Goal: Communication & Community: Answer question/provide support

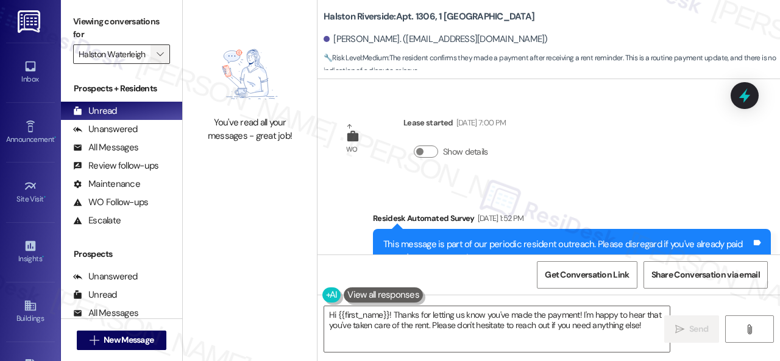
scroll to position [7744, 0]
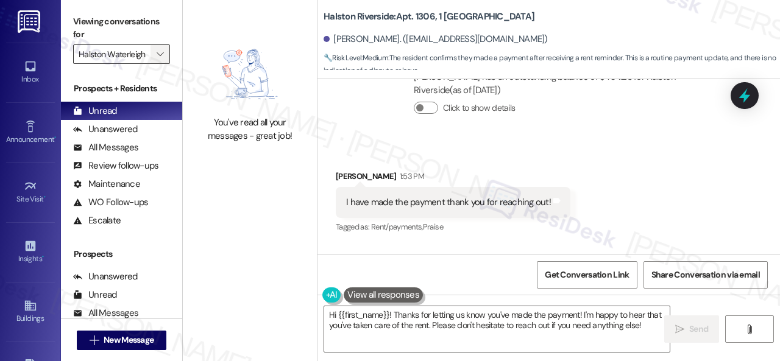
click at [163, 53] on icon "" at bounding box center [160, 54] width 7 height 10
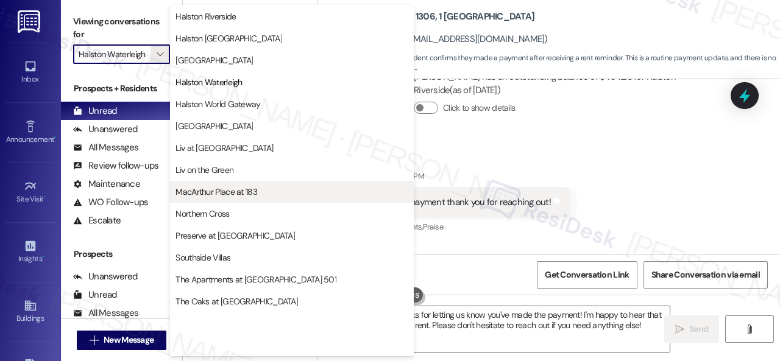
scroll to position [526, 0]
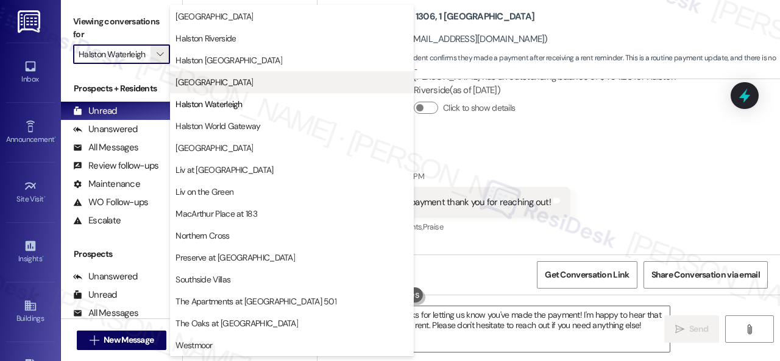
click at [221, 81] on span "[GEOGRAPHIC_DATA]" at bounding box center [213, 82] width 77 height 12
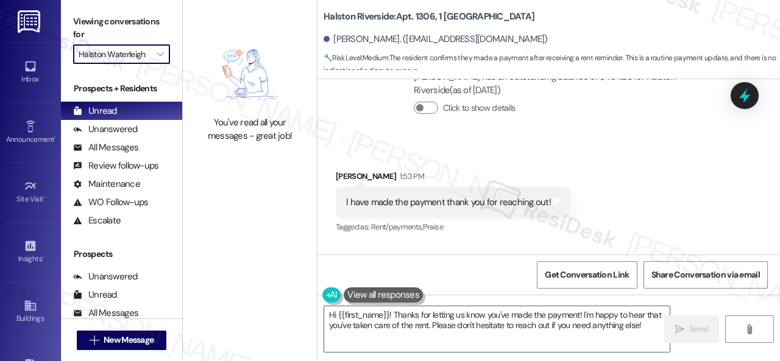
type input "[GEOGRAPHIC_DATA]"
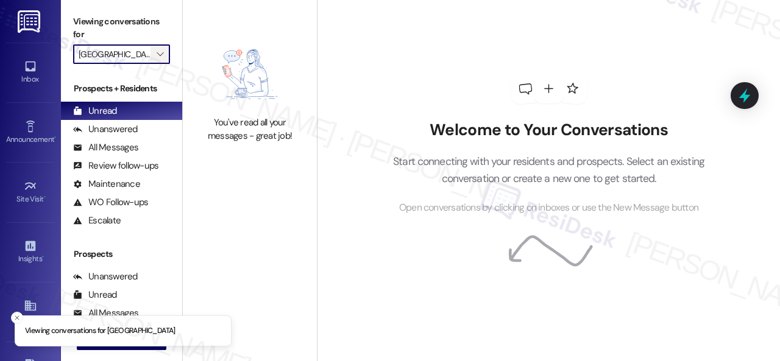
click at [164, 53] on span "" at bounding box center [160, 53] width 12 height 19
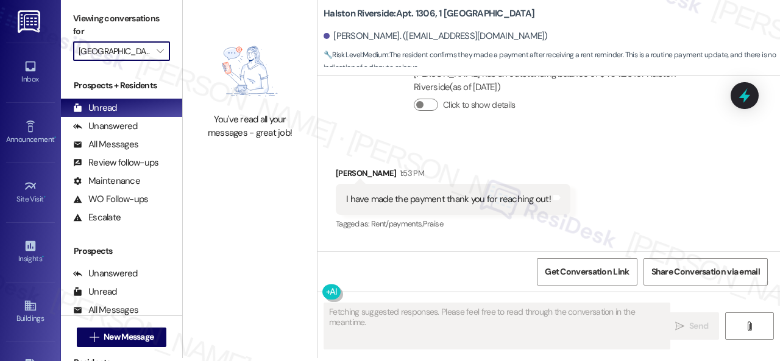
scroll to position [4, 0]
click at [160, 54] on icon "" at bounding box center [160, 51] width 7 height 10
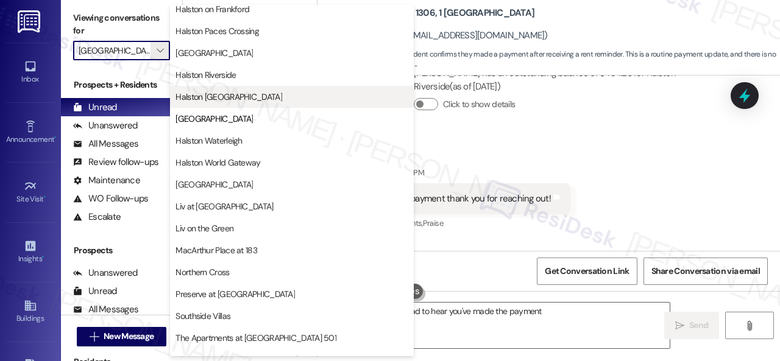
scroll to position [465, 0]
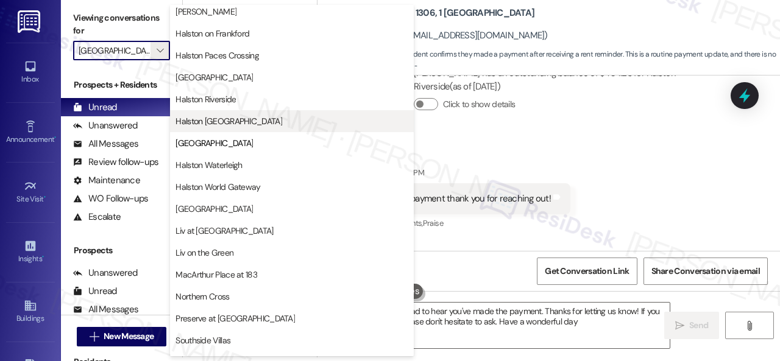
type textarea "Hi {{first_name}}! I'm glad to hear you've made the payment. Thanks for letting…"
click at [223, 122] on span "Halston [GEOGRAPHIC_DATA]" at bounding box center [228, 121] width 107 height 12
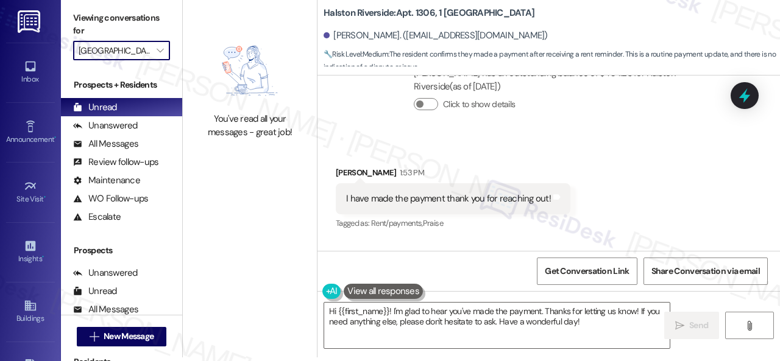
type input "Halston [GEOGRAPHIC_DATA]"
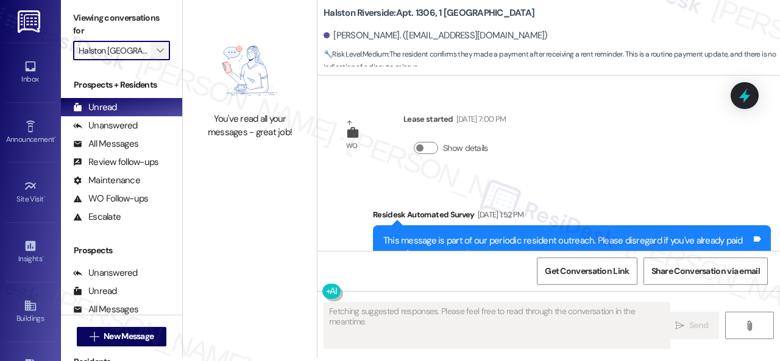
click at [158, 54] on icon "" at bounding box center [160, 51] width 7 height 10
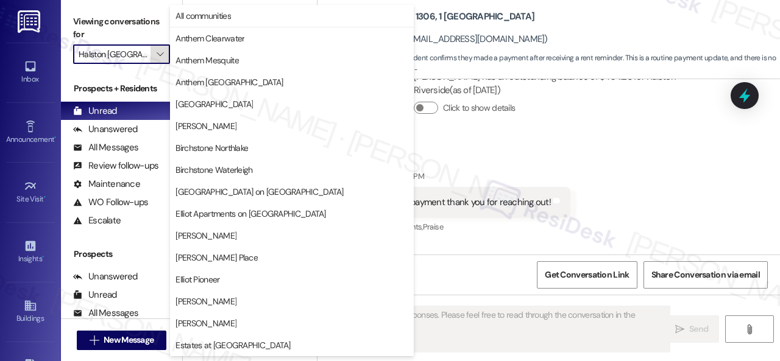
scroll to position [417, 0]
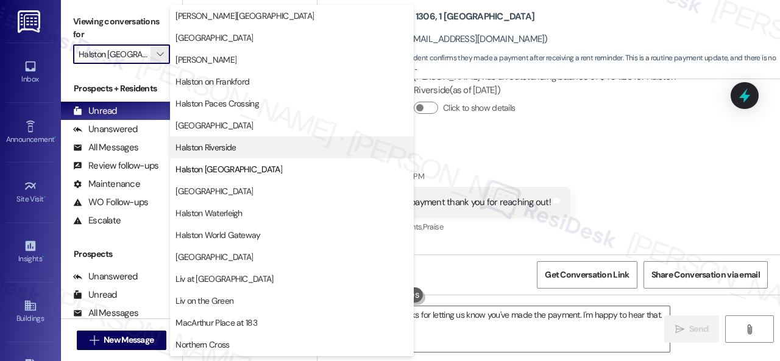
click at [228, 143] on span "Halston Riverside" at bounding box center [205, 147] width 60 height 12
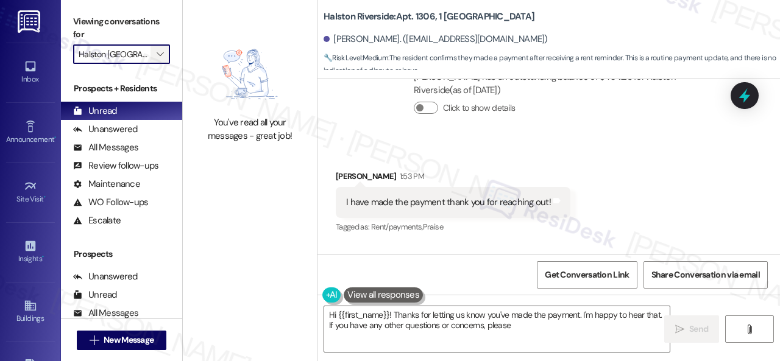
type textarea "Hi {{first_name}}! Thanks for letting us know you've made the payment. I'm happ…"
type input "Halston Riverside"
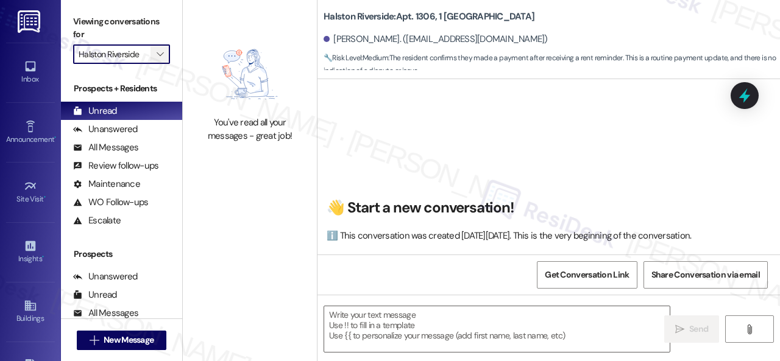
click at [160, 54] on icon "" at bounding box center [160, 54] width 7 height 10
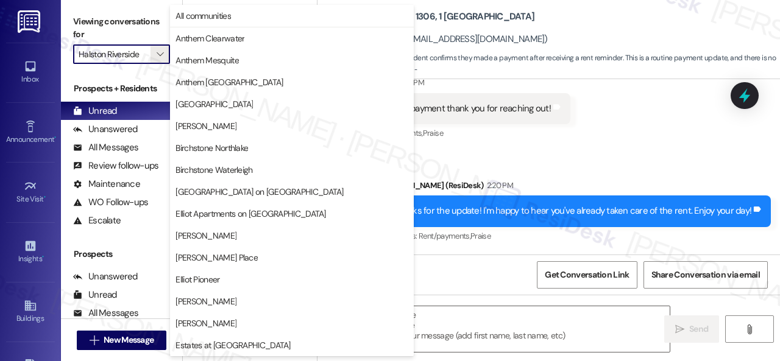
scroll to position [417, 0]
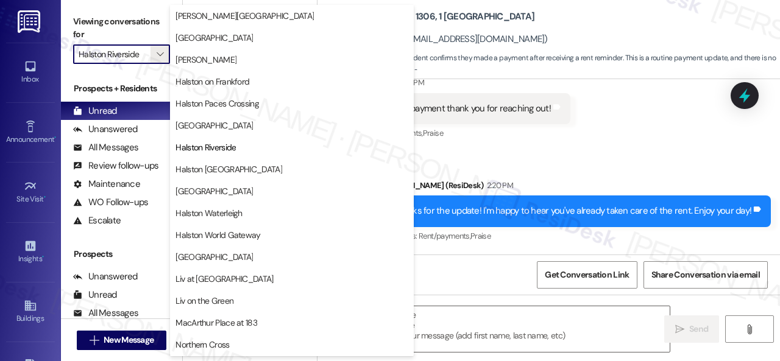
type textarea "Fetching suggested responses. Please feel free to read through the conversation…"
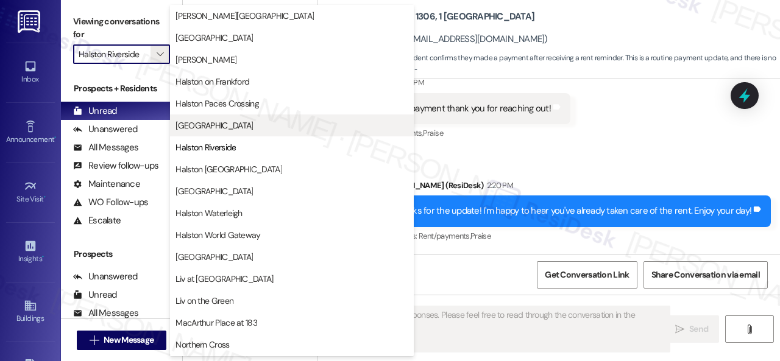
click at [217, 115] on button "[GEOGRAPHIC_DATA]" at bounding box center [292, 126] width 244 height 22
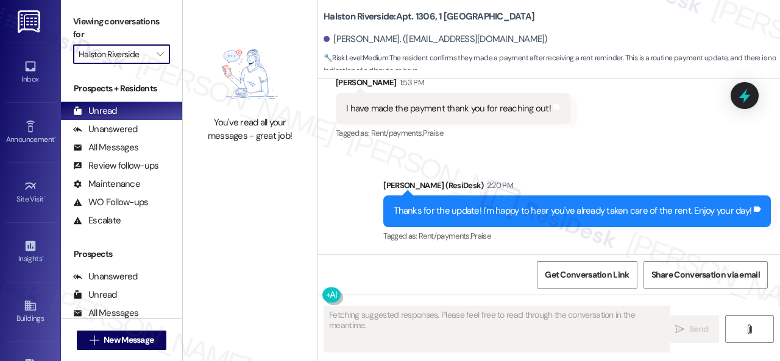
type input "[GEOGRAPHIC_DATA]"
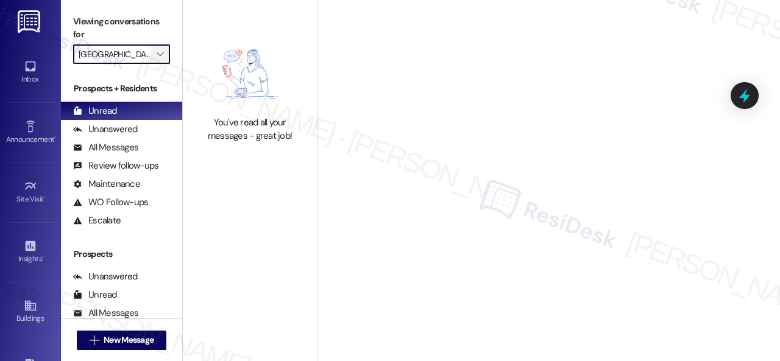
click at [167, 58] on button "" at bounding box center [159, 53] width 19 height 19
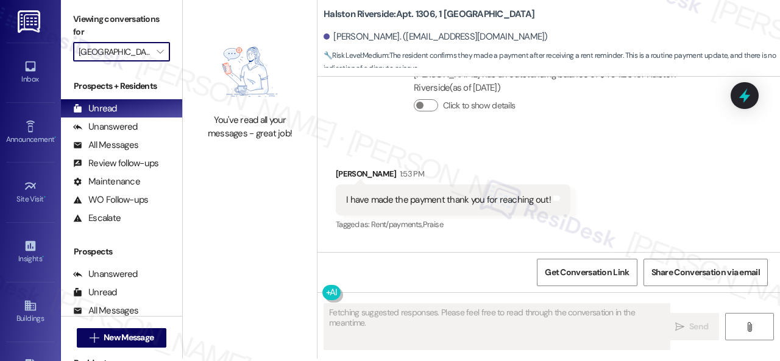
scroll to position [4, 0]
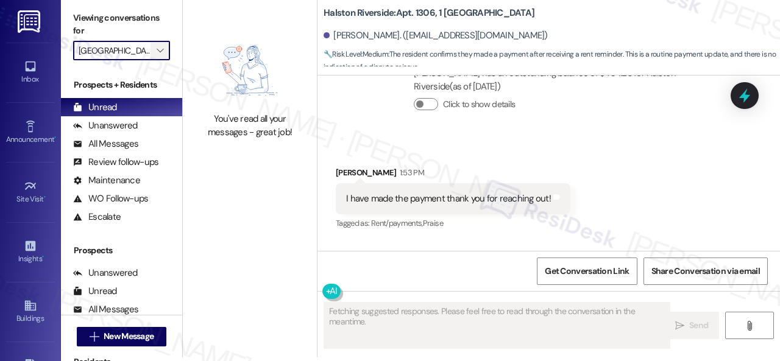
click at [161, 49] on icon "" at bounding box center [160, 51] width 7 height 10
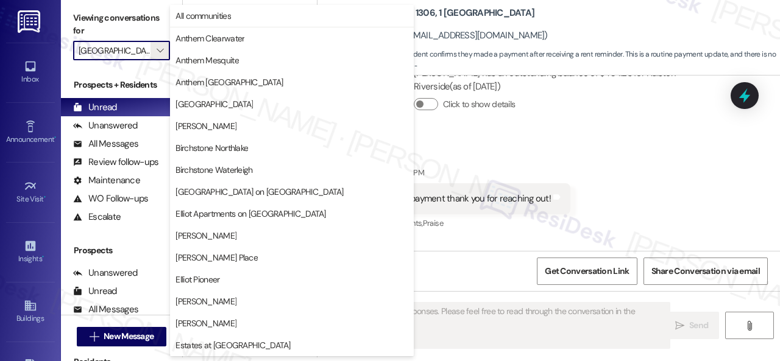
scroll to position [417, 0]
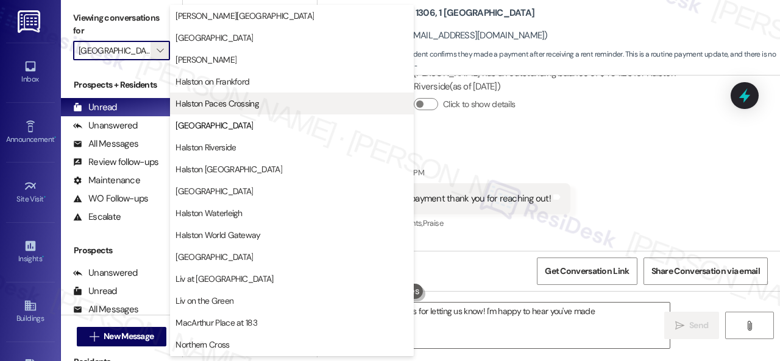
click at [214, 108] on span "Halston Paces Crossing" at bounding box center [216, 103] width 83 height 12
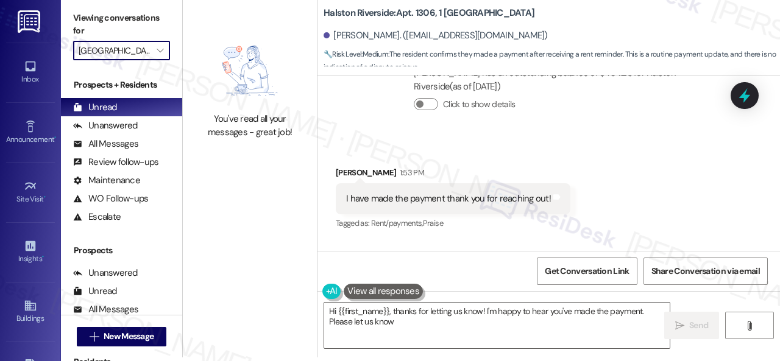
type textarea "Hi {{first_name}}, thanks for letting us know! I'm happy to hear you've made th…"
type input "Halston Paces Crossing"
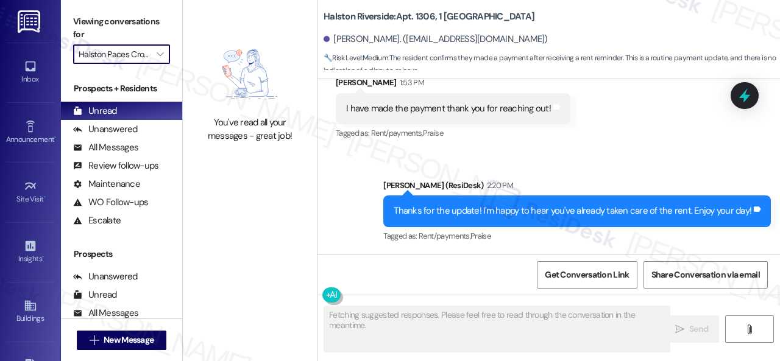
scroll to position [7744, 0]
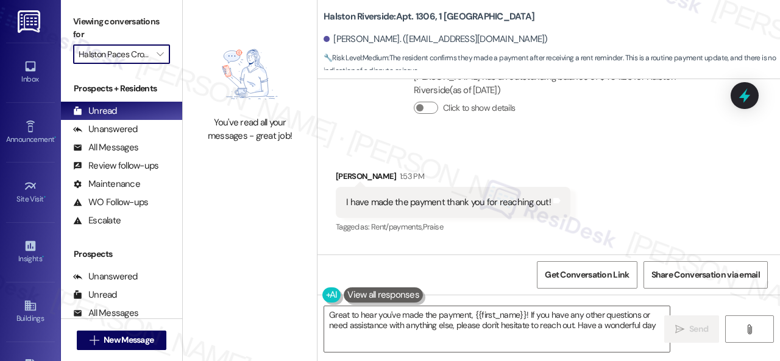
type textarea "Great to hear you've made the payment, {{first_name}}! If you have any other qu…"
